Goal: Information Seeking & Learning: Learn about a topic

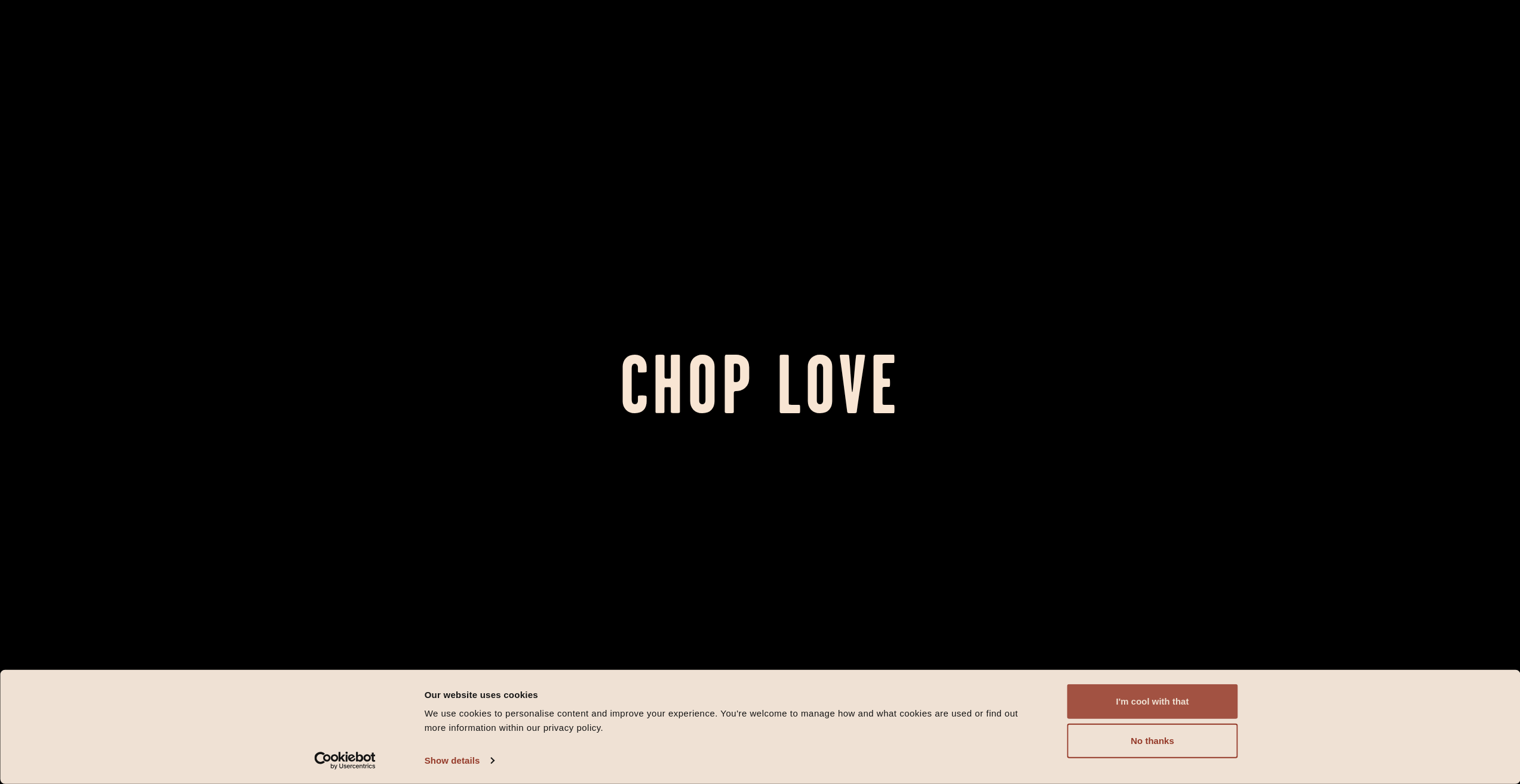
click at [1151, 709] on button "I'm cool with that" at bounding box center [1153, 702] width 171 height 35
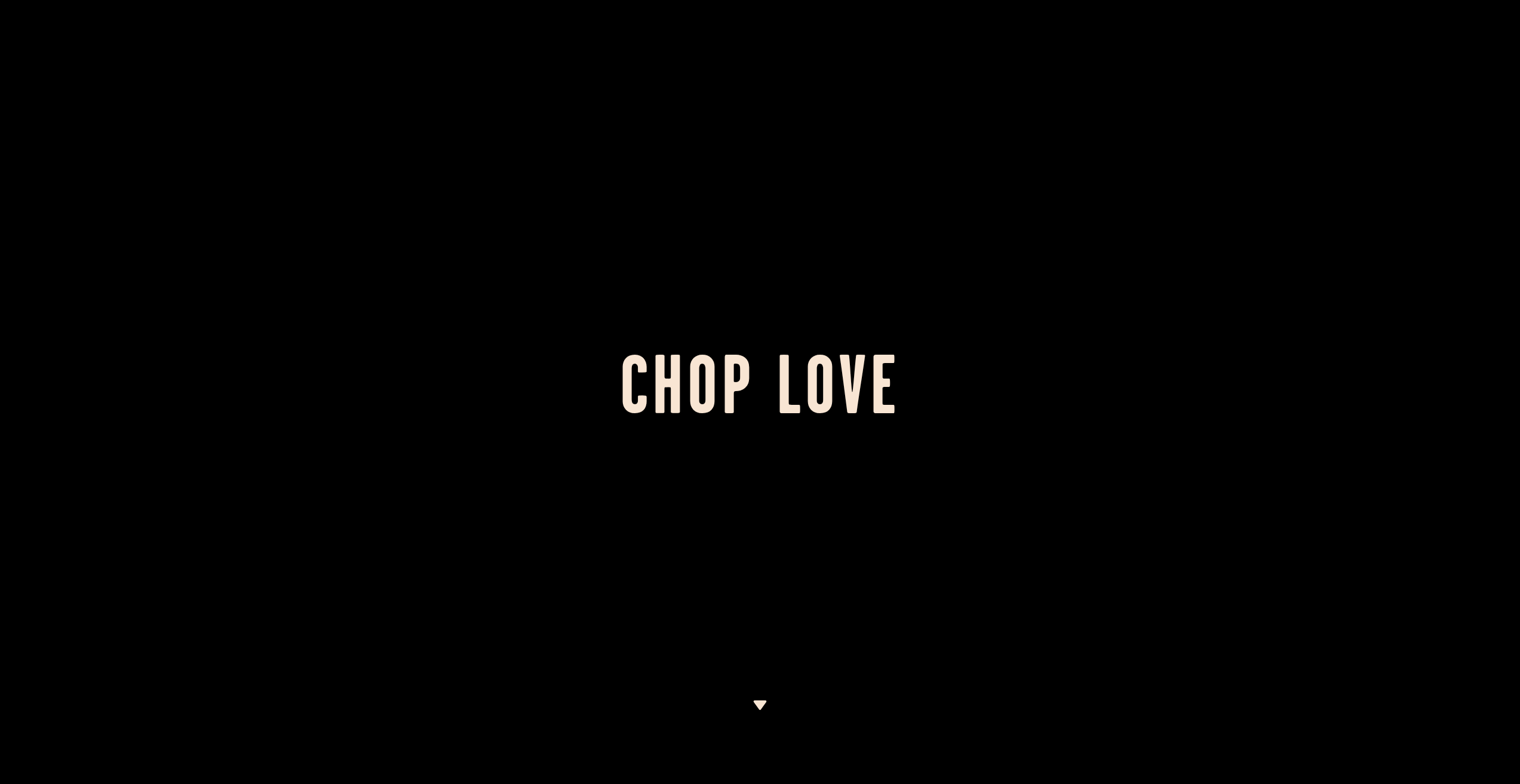
click at [752, 699] on div at bounding box center [760, 392] width 1520 height 784
click at [760, 705] on img at bounding box center [759, 705] width 15 height 9
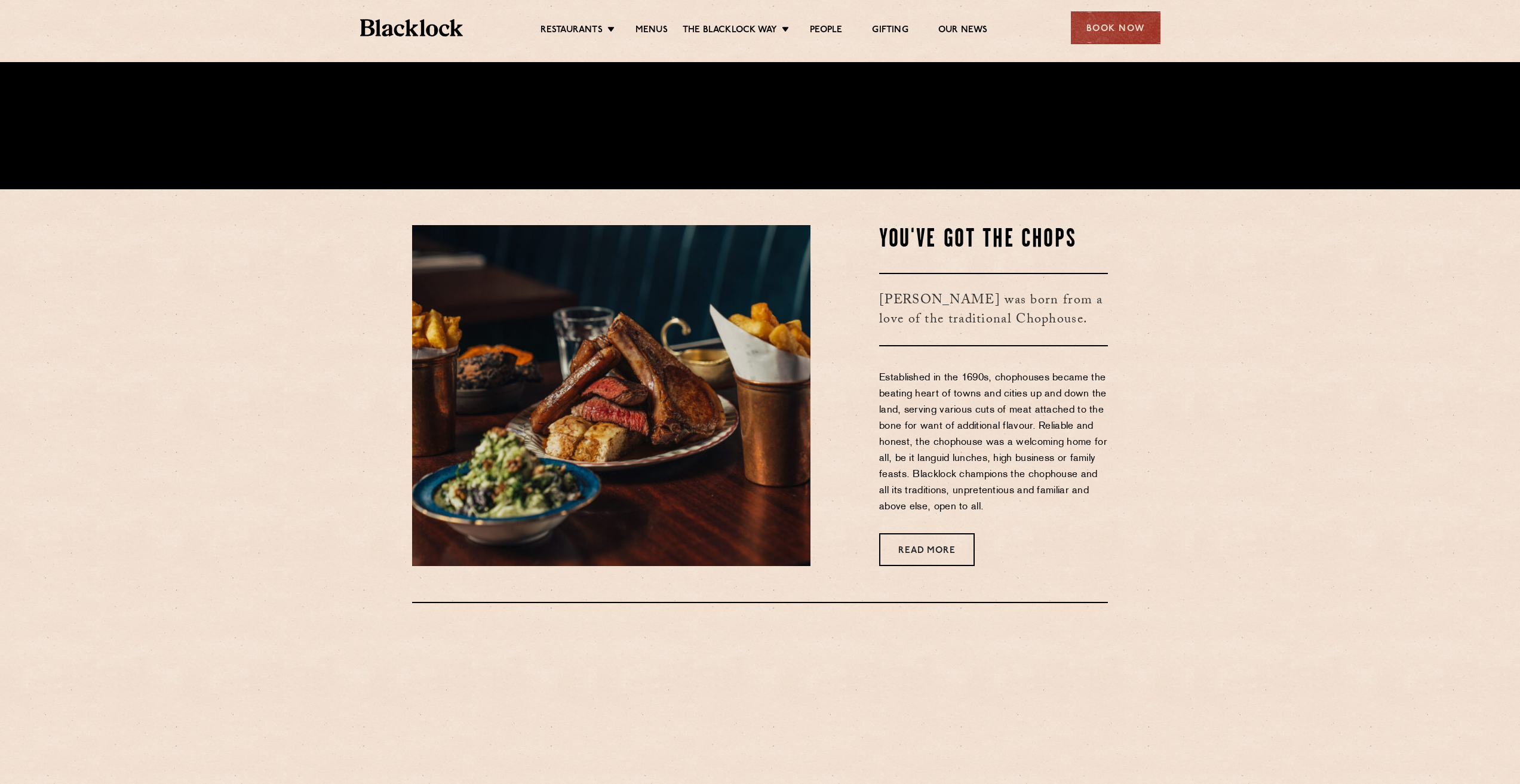
click at [760, 708] on div "[STREET_ADDRESS] Discover More" at bounding box center [759, 758] width 238 height 146
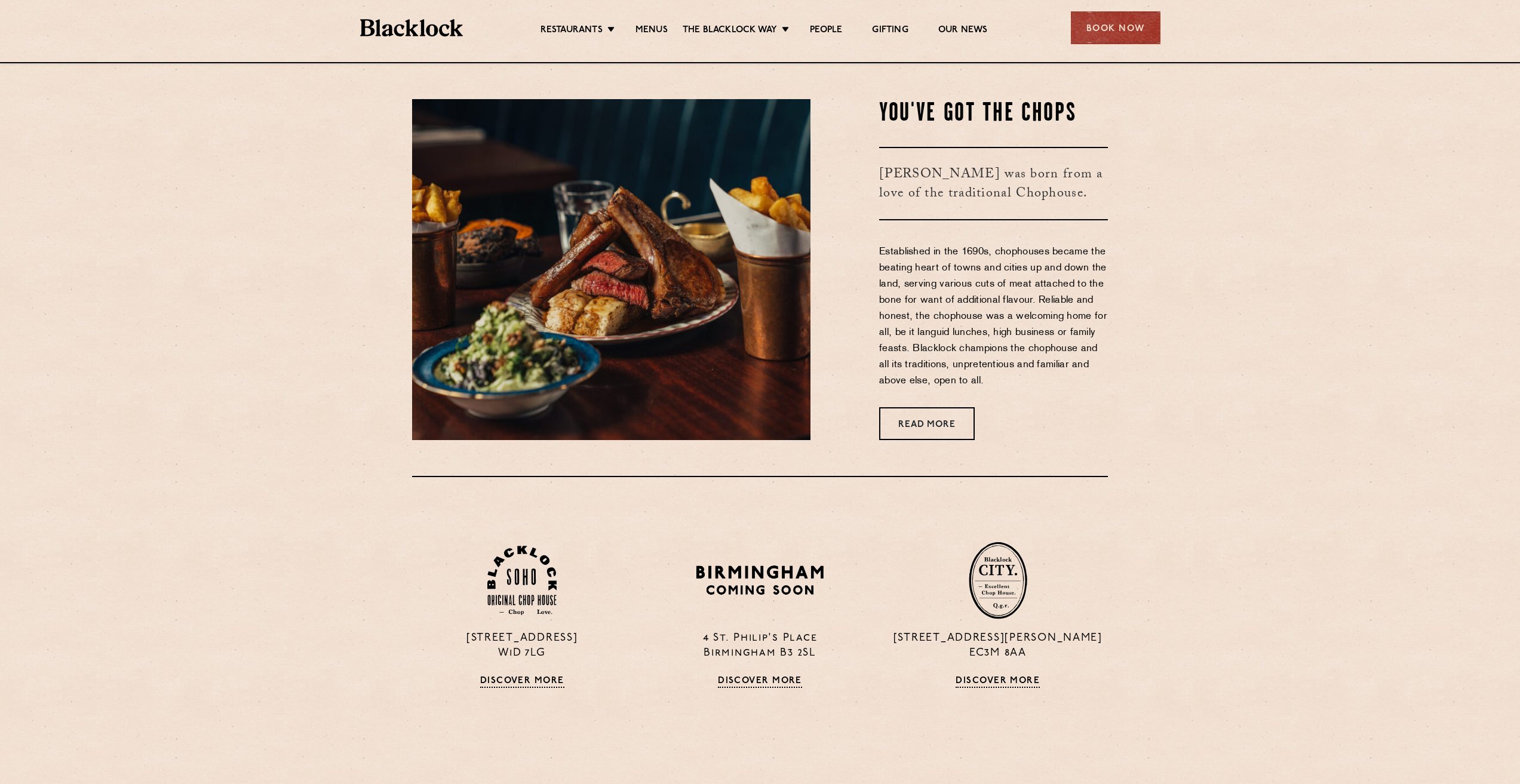
scroll to position [722, 0]
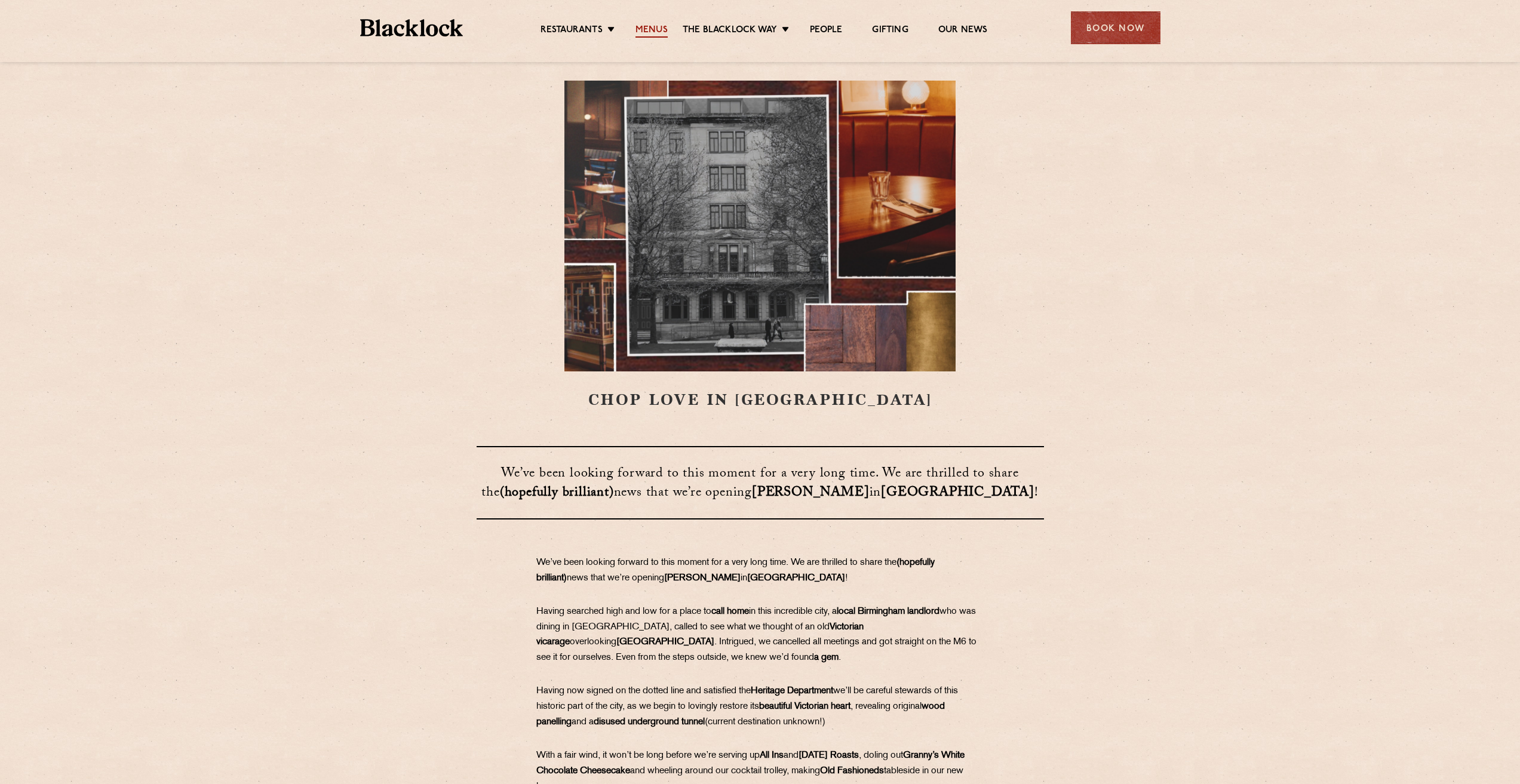
click at [648, 28] on link "Menus" at bounding box center [651, 30] width 32 height 13
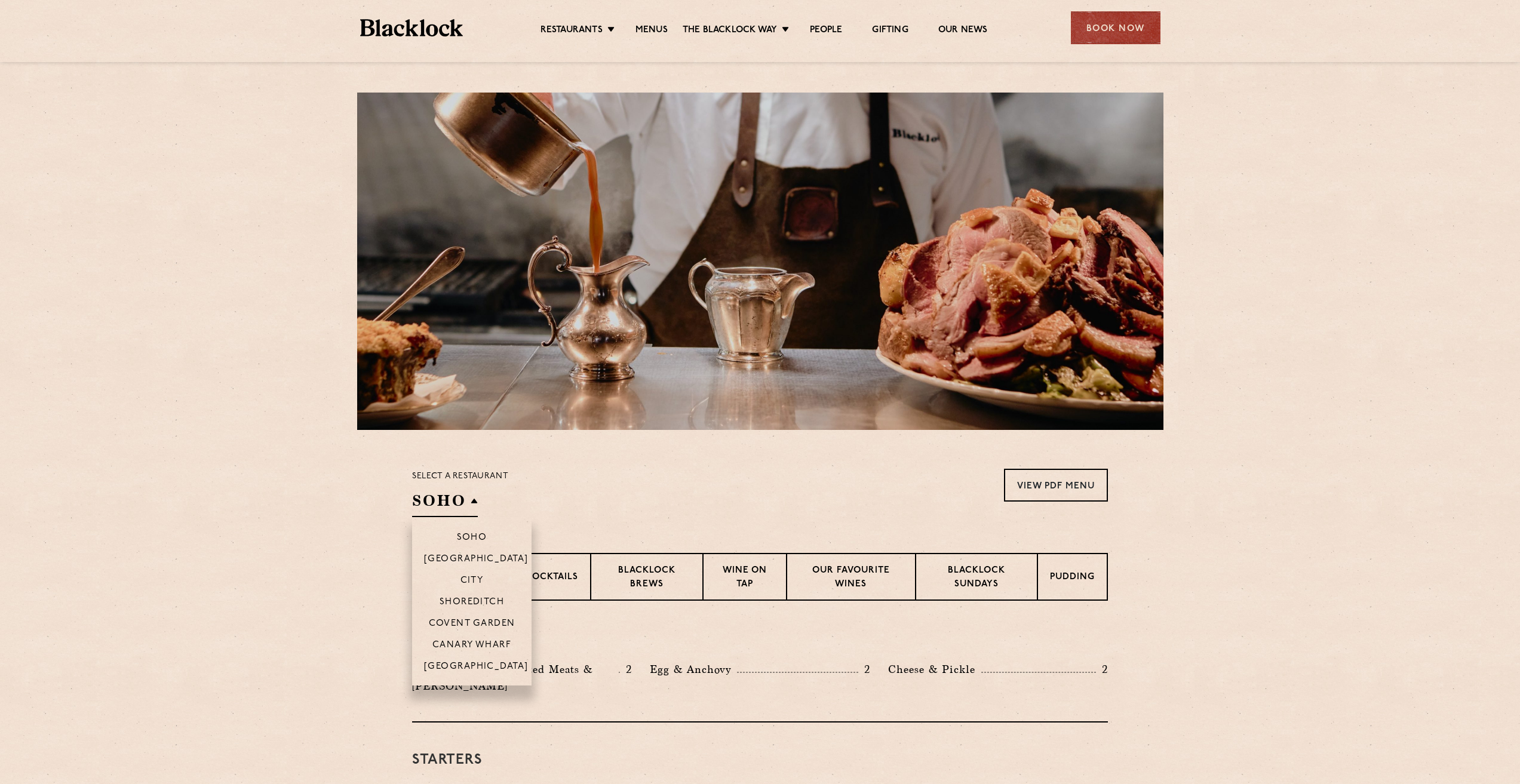
click at [467, 499] on h2 "SOHO" at bounding box center [445, 503] width 66 height 27
click at [469, 650] on p "Canary Wharf" at bounding box center [472, 646] width 79 height 12
